Goal: Information Seeking & Learning: Learn about a topic

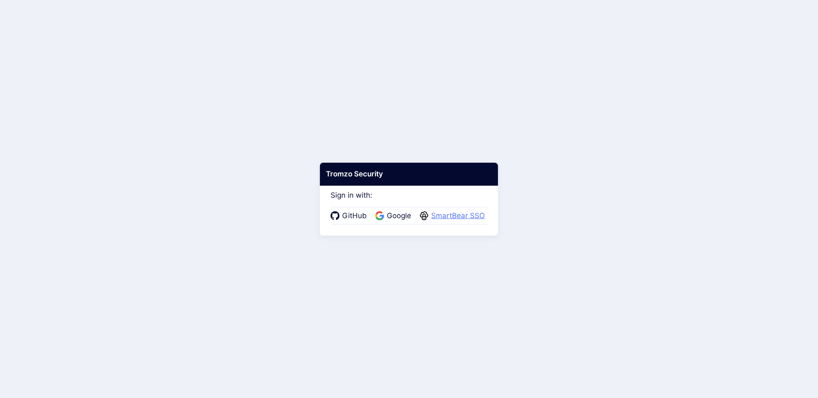
click at [448, 217] on span "SmartBear SSO" at bounding box center [458, 216] width 59 height 11
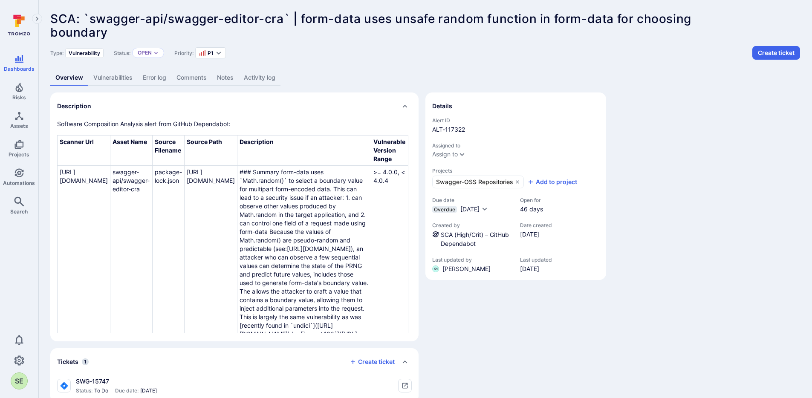
click at [263, 77] on link "Activity log" at bounding box center [260, 78] width 42 height 16
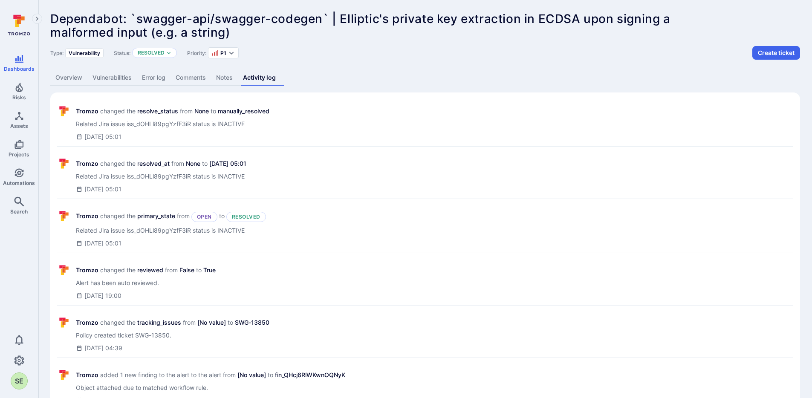
click at [64, 79] on link "Overview" at bounding box center [68, 78] width 37 height 16
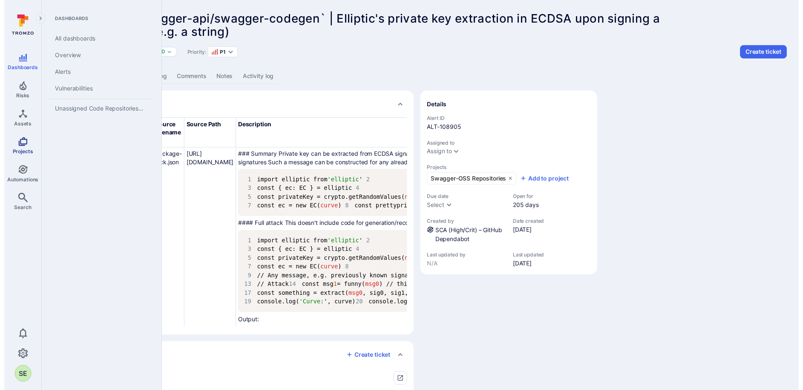
scroll to position [2, 0]
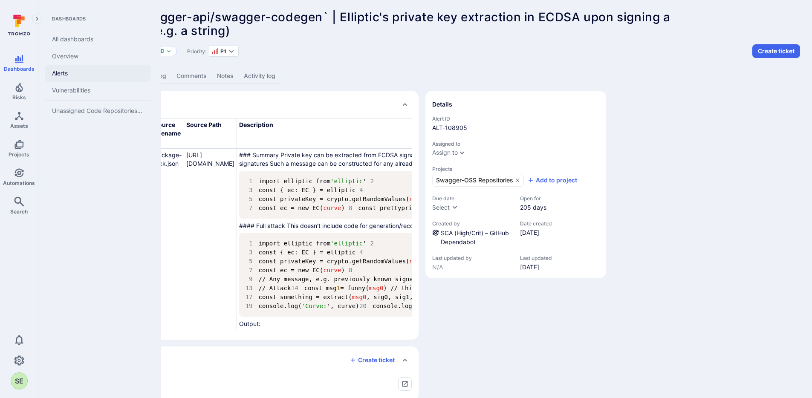
click at [74, 75] on link "Alerts" at bounding box center [97, 73] width 105 height 17
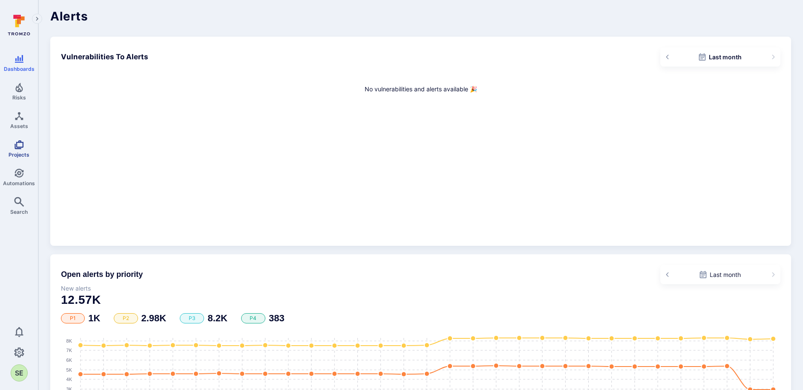
click at [17, 147] on icon "Projects" at bounding box center [19, 144] width 10 height 10
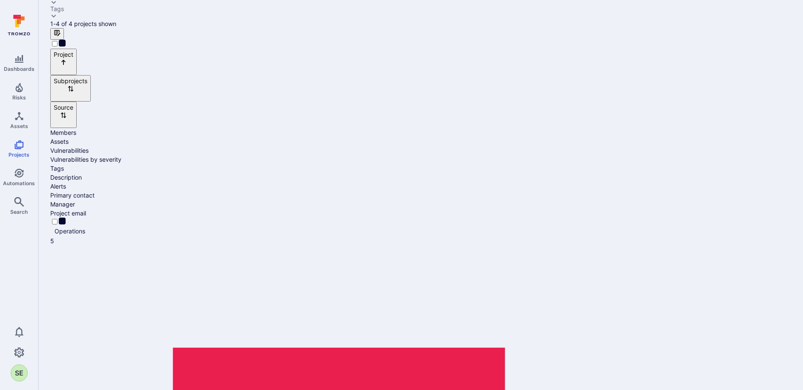
scroll to position [121, 0]
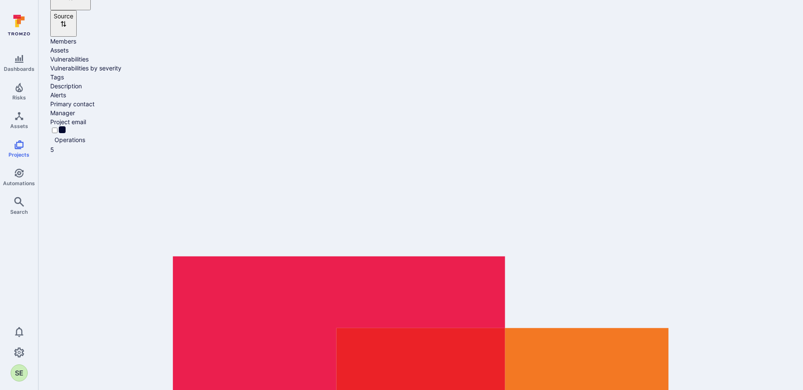
scroll to position [188, 0]
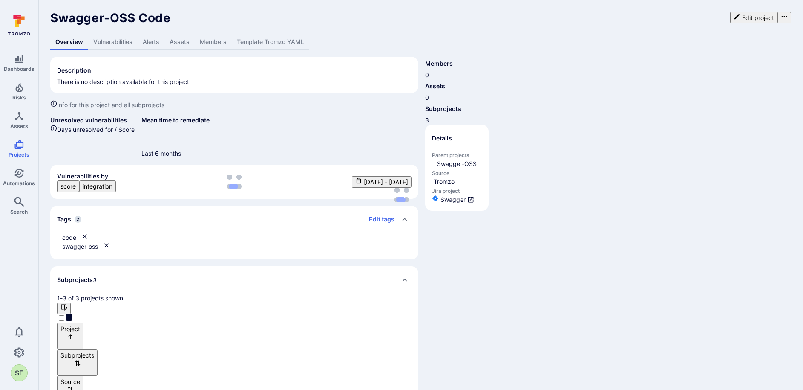
click at [152, 44] on link "Alerts" at bounding box center [151, 42] width 27 height 16
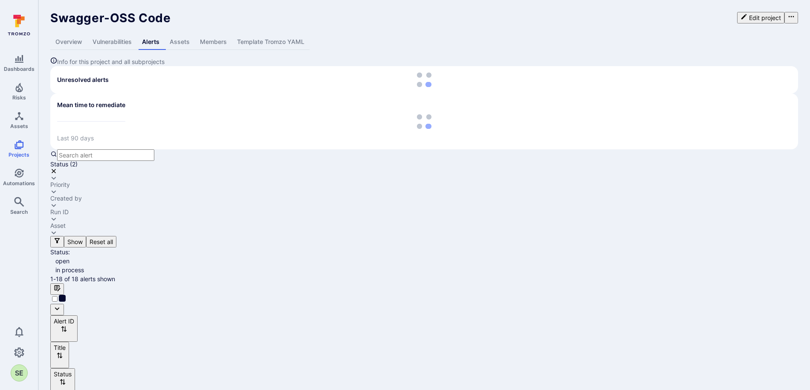
click at [176, 161] on div "Status ( 2 )" at bounding box center [424, 171] width 748 height 20
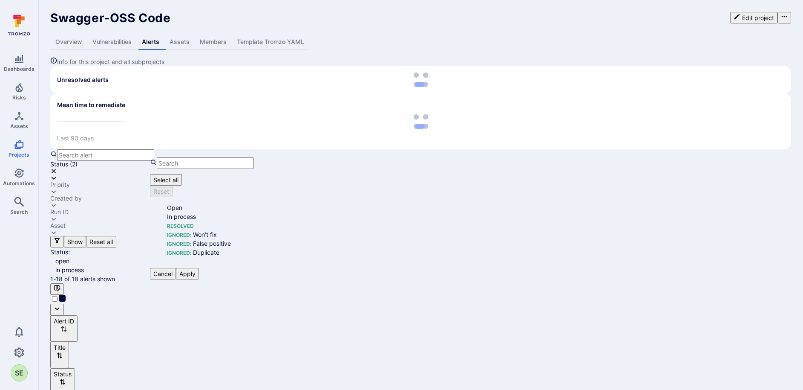
scroll to position [7, 0]
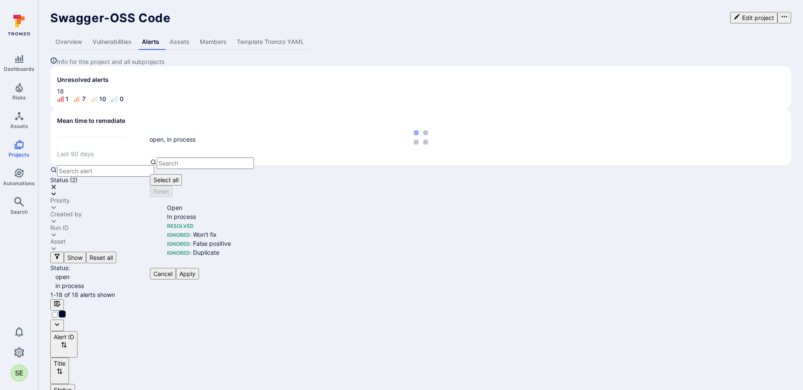
click at [170, 174] on button "Select all" at bounding box center [166, 180] width 32 height 12
click at [199, 268] on button "Apply" at bounding box center [187, 274] width 23 height 12
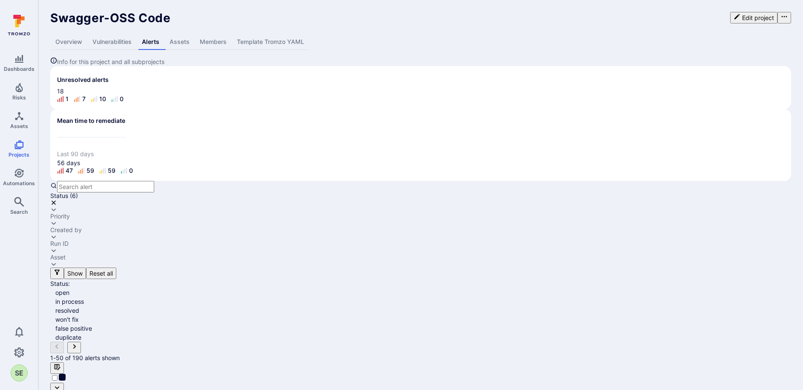
click at [66, 254] on div "Asset" at bounding box center [57, 257] width 15 height 7
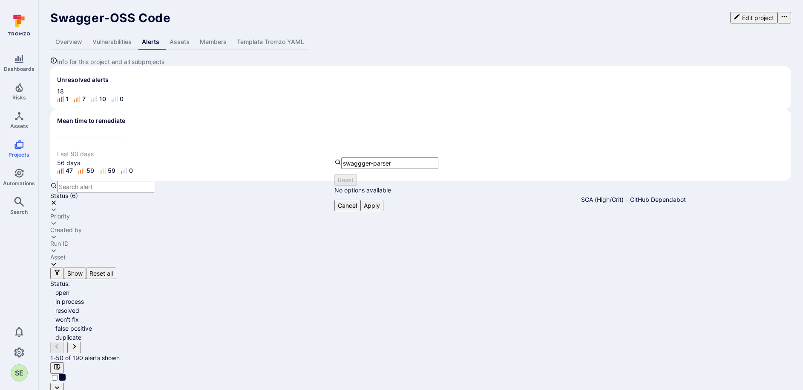
type input "swagger-parser"
click at [391, 200] on li "swagger-api/swagger-parser" at bounding box center [406, 195] width 108 height 9
click at [384, 214] on button "Apply" at bounding box center [372, 217] width 23 height 12
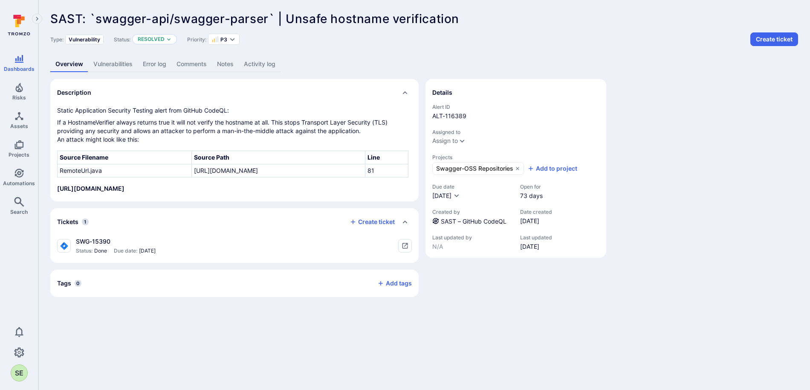
click at [267, 66] on link "Activity log" at bounding box center [260, 64] width 42 height 16
